Goal: Understand site structure: Understand site structure

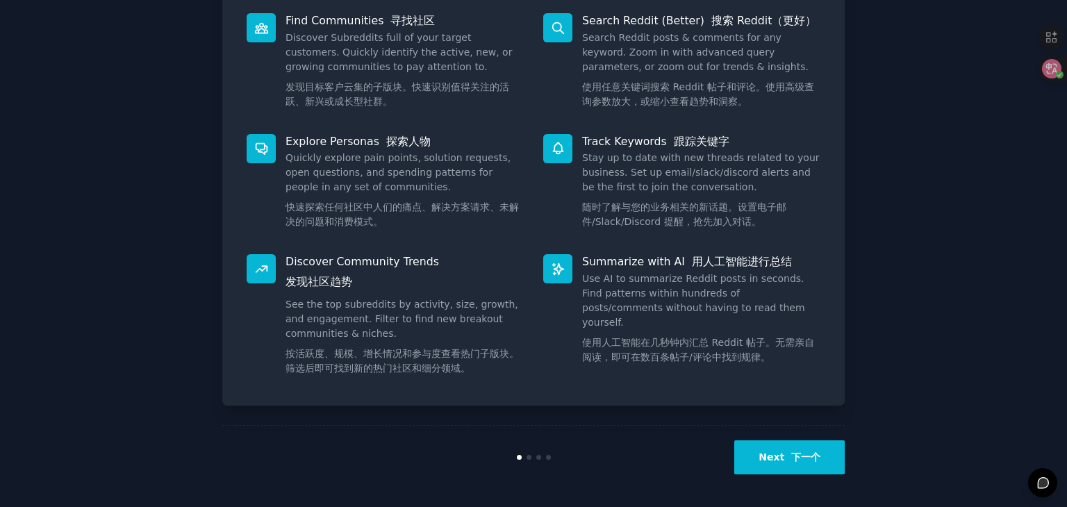
scroll to position [278, 0]
click at [799, 453] on font "下一个" at bounding box center [805, 456] width 29 height 11
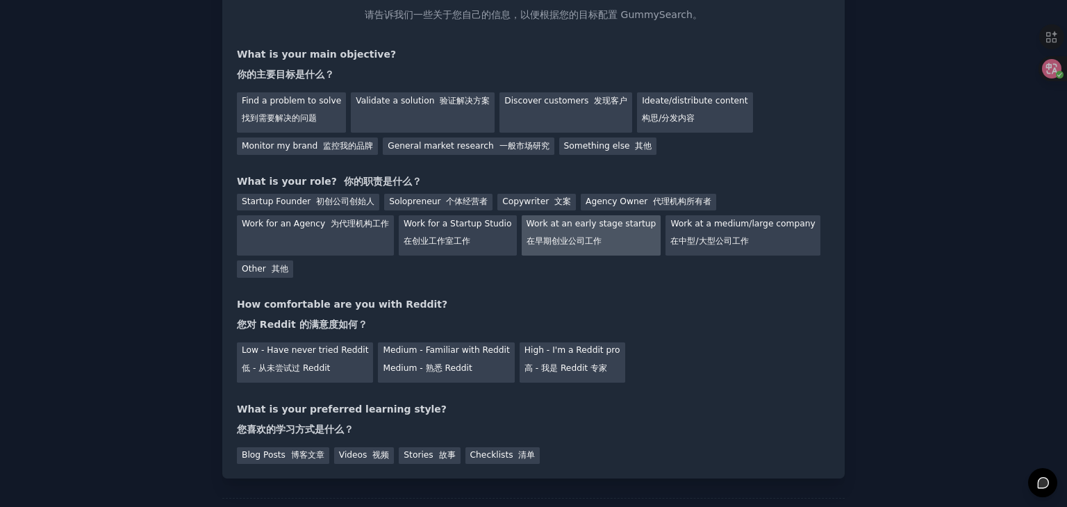
scroll to position [185, 0]
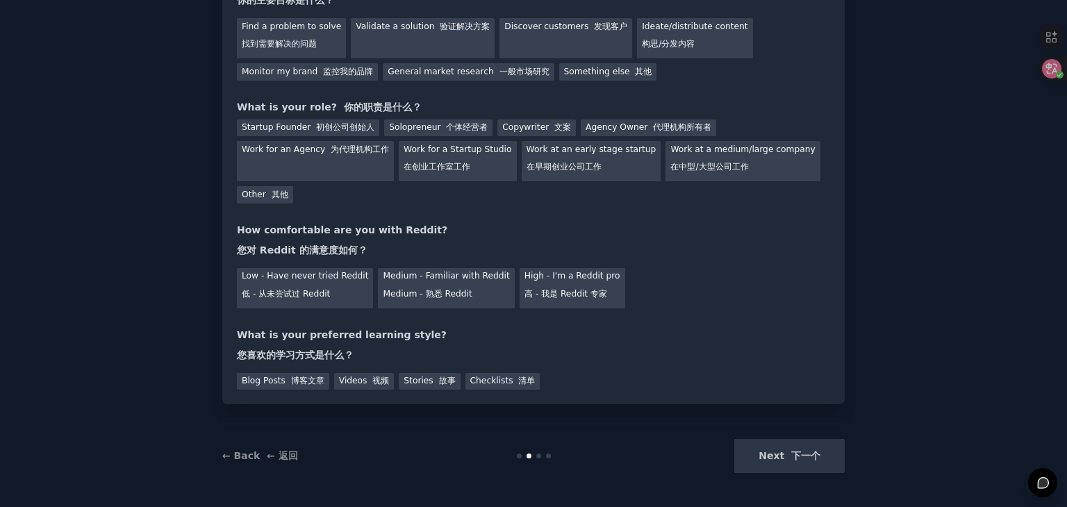
click at [806, 452] on div "Next 下一个" at bounding box center [741, 456] width 208 height 34
click at [772, 462] on div "Next 下一个" at bounding box center [741, 456] width 208 height 34
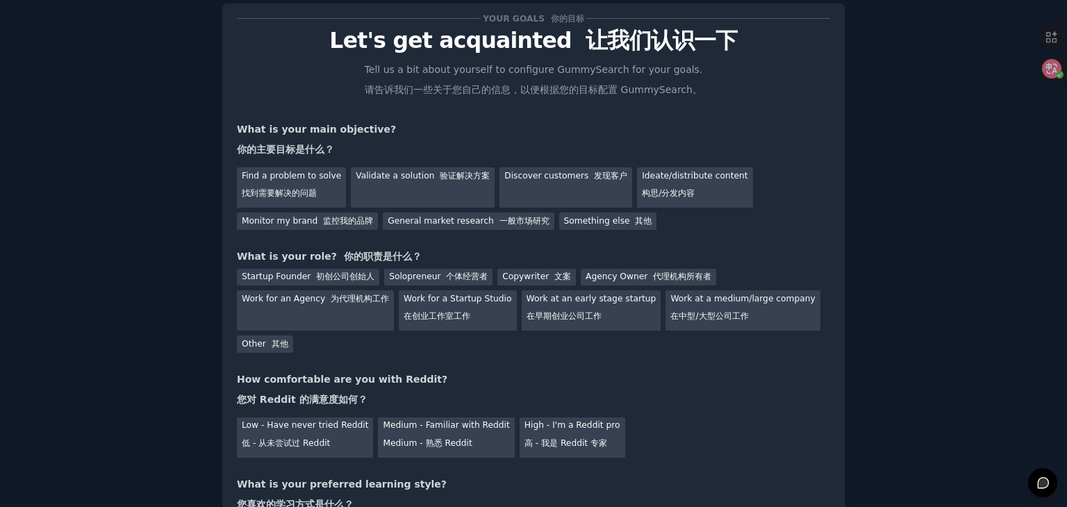
scroll to position [0, 0]
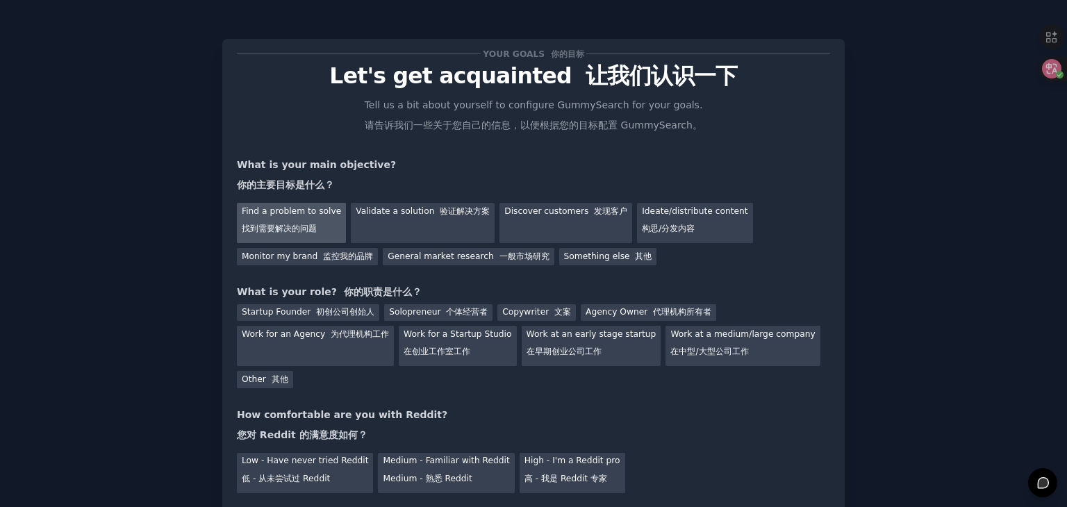
click at [274, 235] on div "Find a problem to solve 找到需要解决的问题" at bounding box center [291, 223] width 109 height 40
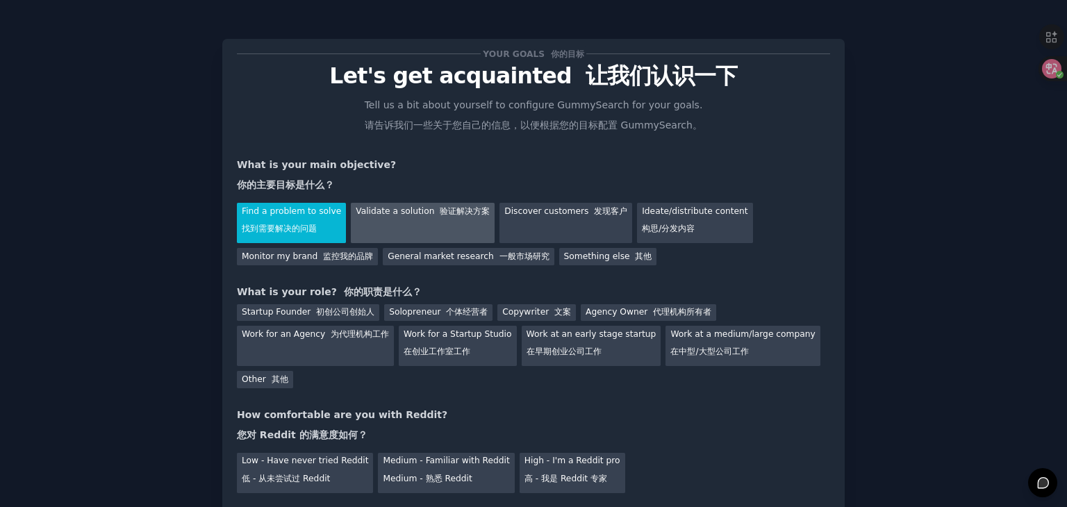
click at [381, 217] on div "Validate a solution 验证解决方案" at bounding box center [423, 223] width 144 height 40
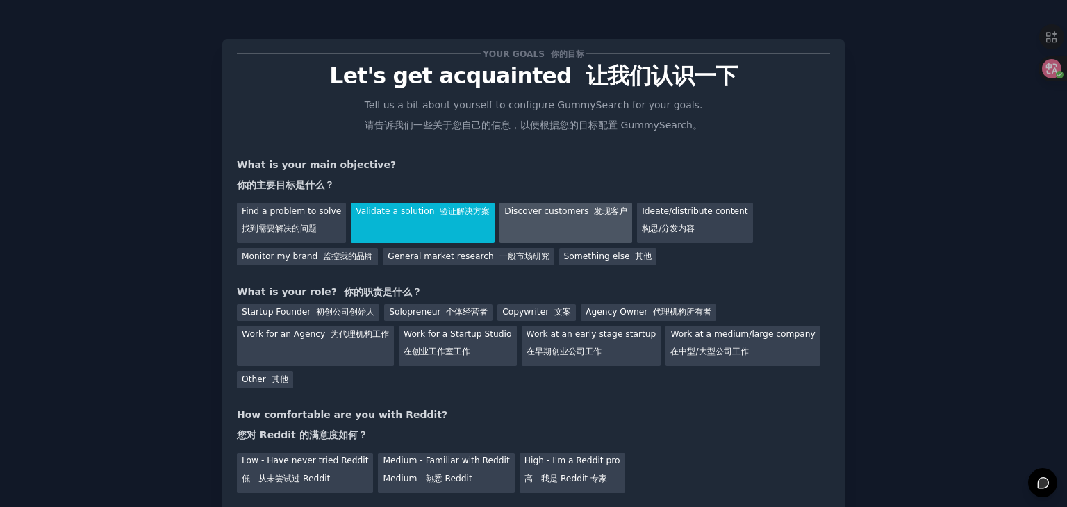
click at [505, 217] on div "Discover customers 发现客户" at bounding box center [566, 223] width 133 height 40
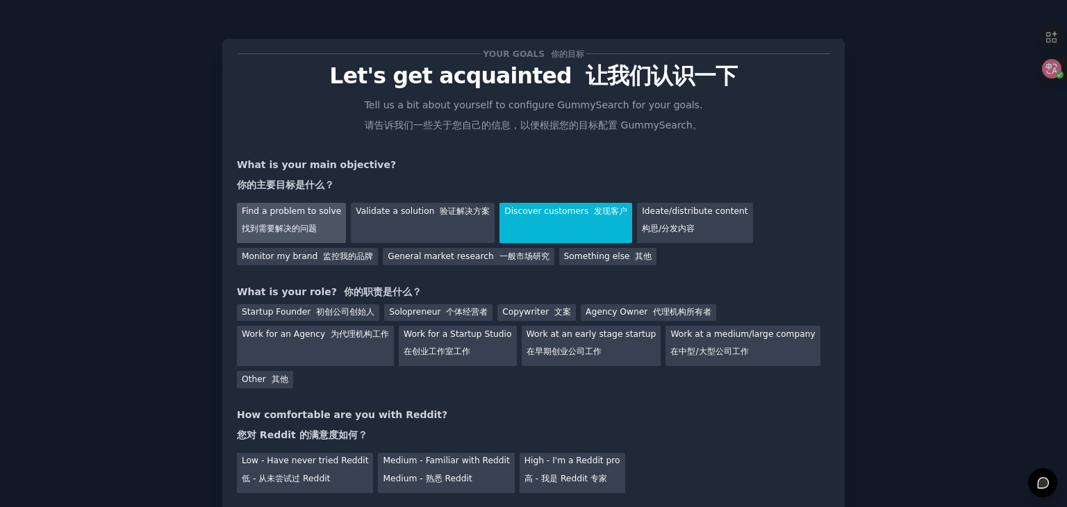
click at [293, 218] on div "Find a problem to solve 找到需要解决的问题" at bounding box center [291, 223] width 109 height 40
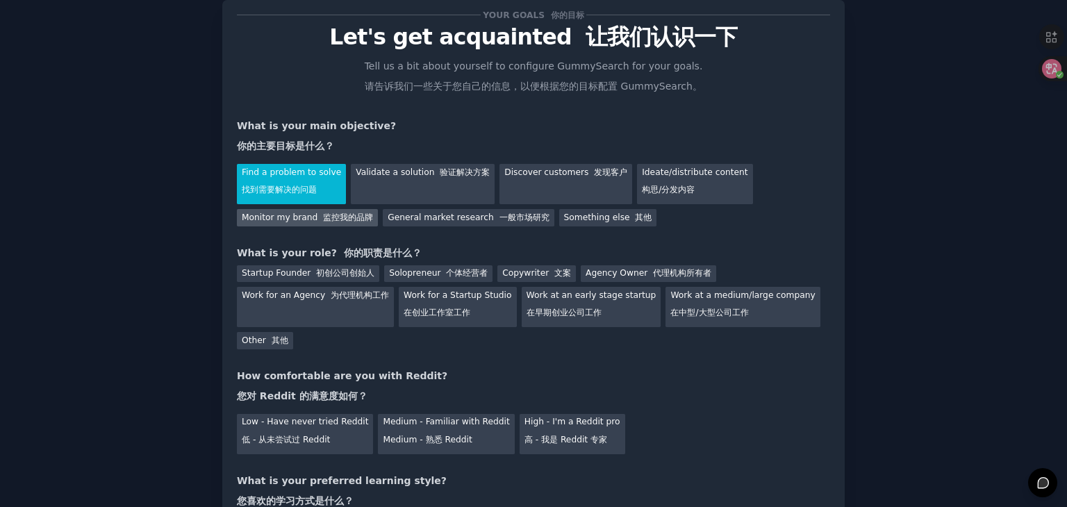
scroll to position [69, 0]
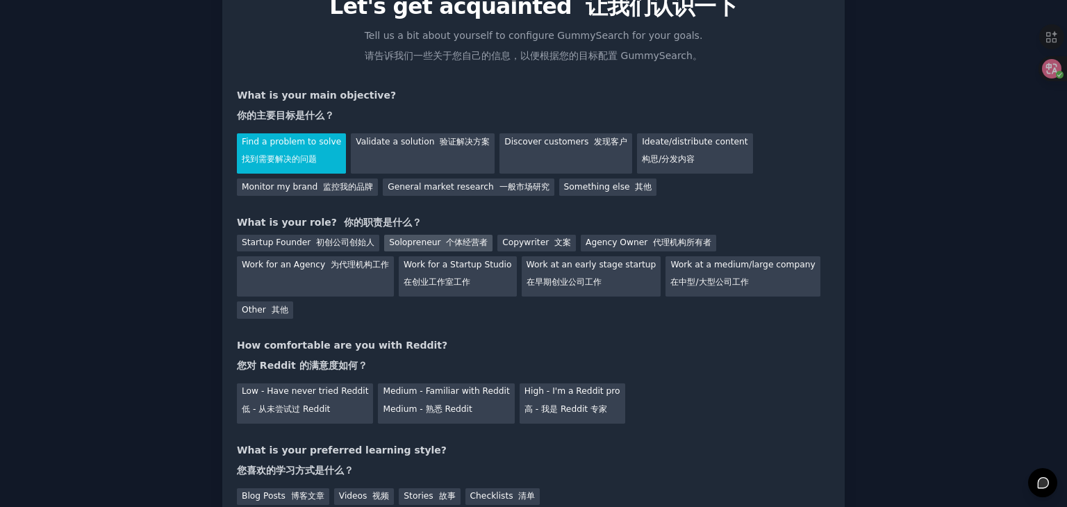
click at [436, 248] on div "Solopreneur 个体经营者" at bounding box center [438, 243] width 108 height 17
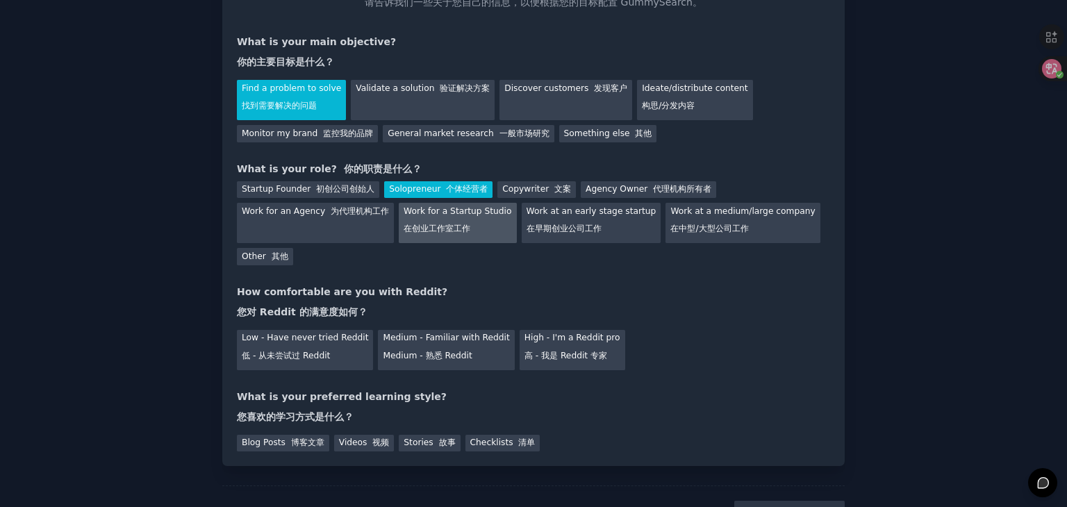
scroll to position [185, 0]
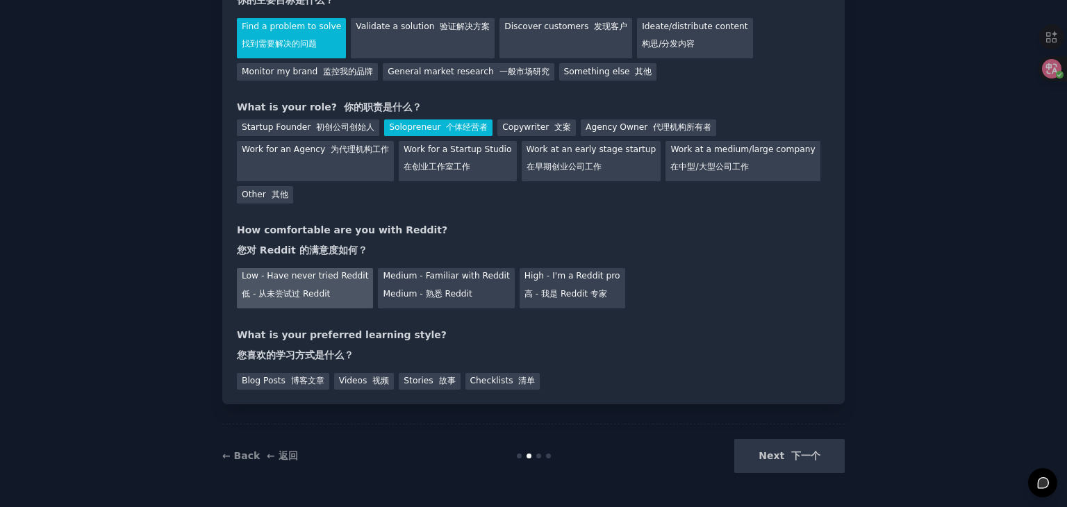
click at [332, 287] on div "Low - Have never tried Reddit 低 - 从未尝试过 Reddit" at bounding box center [305, 288] width 136 height 40
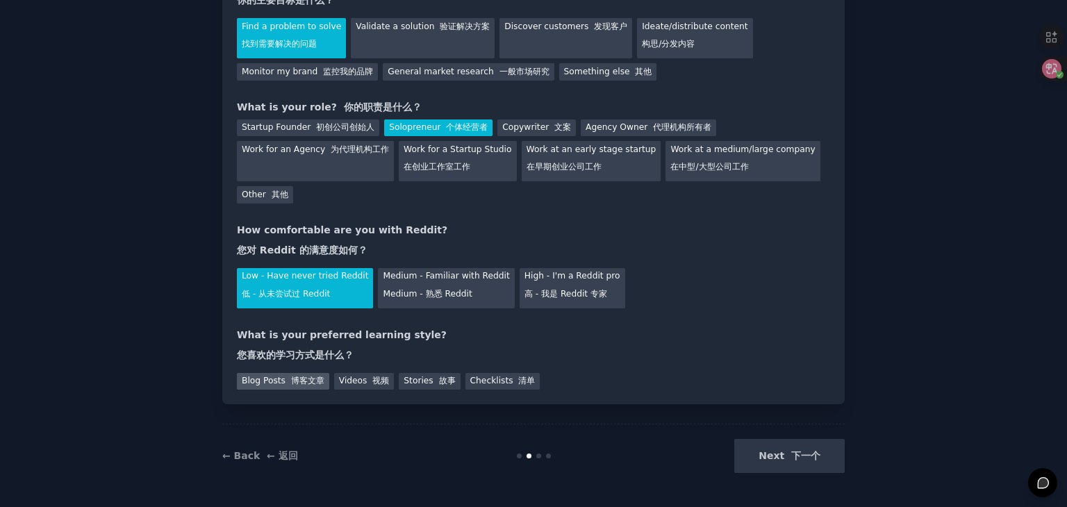
click at [299, 381] on font "博客文章" at bounding box center [307, 381] width 33 height 10
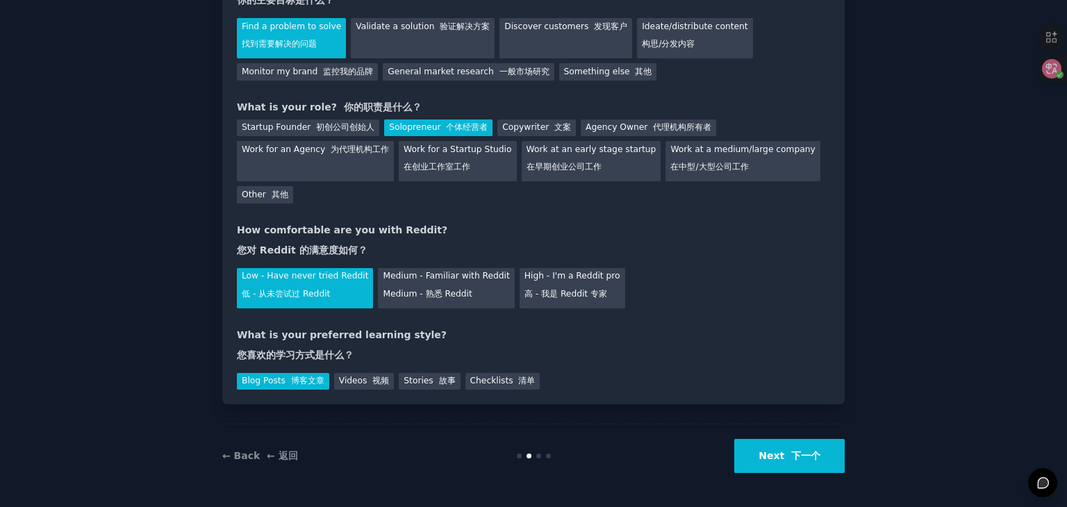
click at [806, 460] on font "下一个" at bounding box center [805, 455] width 29 height 11
click at [798, 456] on div "Next 下一个" at bounding box center [741, 456] width 208 height 34
